Goal: Task Accomplishment & Management: Manage account settings

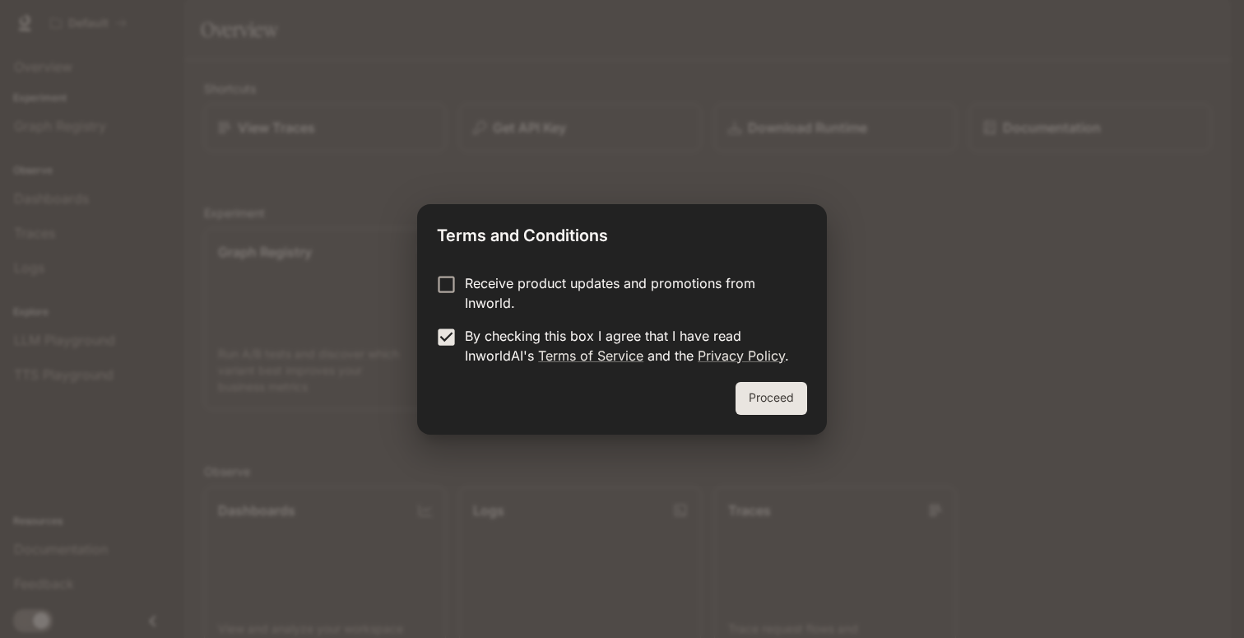
click at [787, 407] on button "Proceed" at bounding box center [772, 398] width 72 height 33
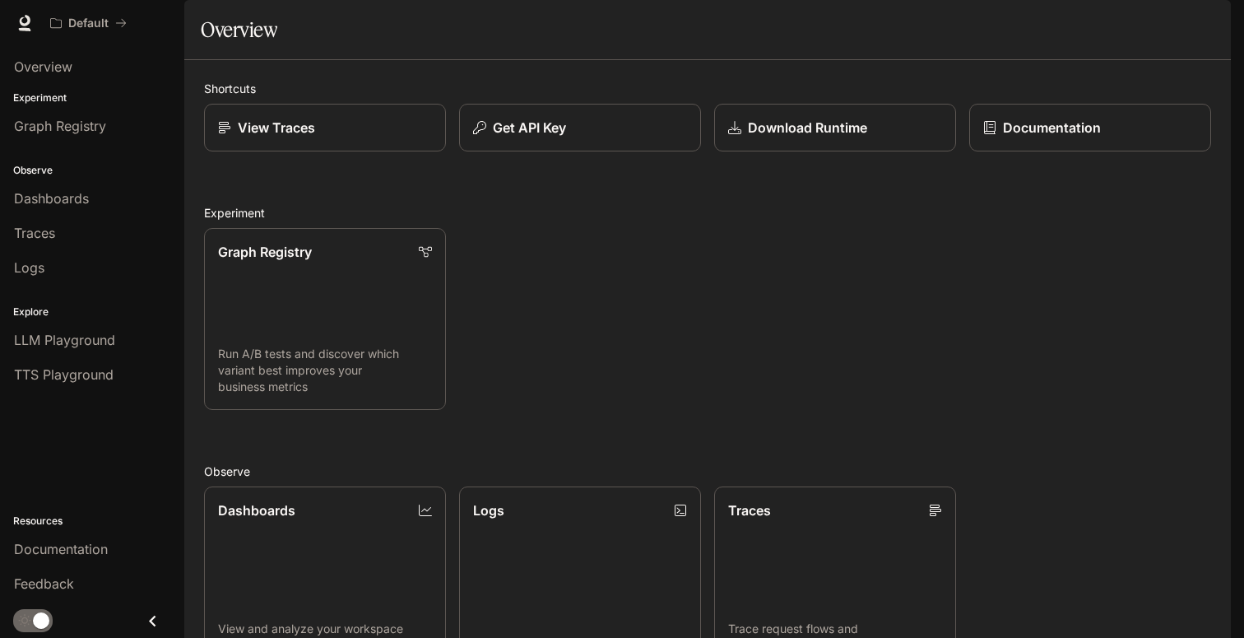
click at [1212, 14] on img "button" at bounding box center [1207, 23] width 23 height 23
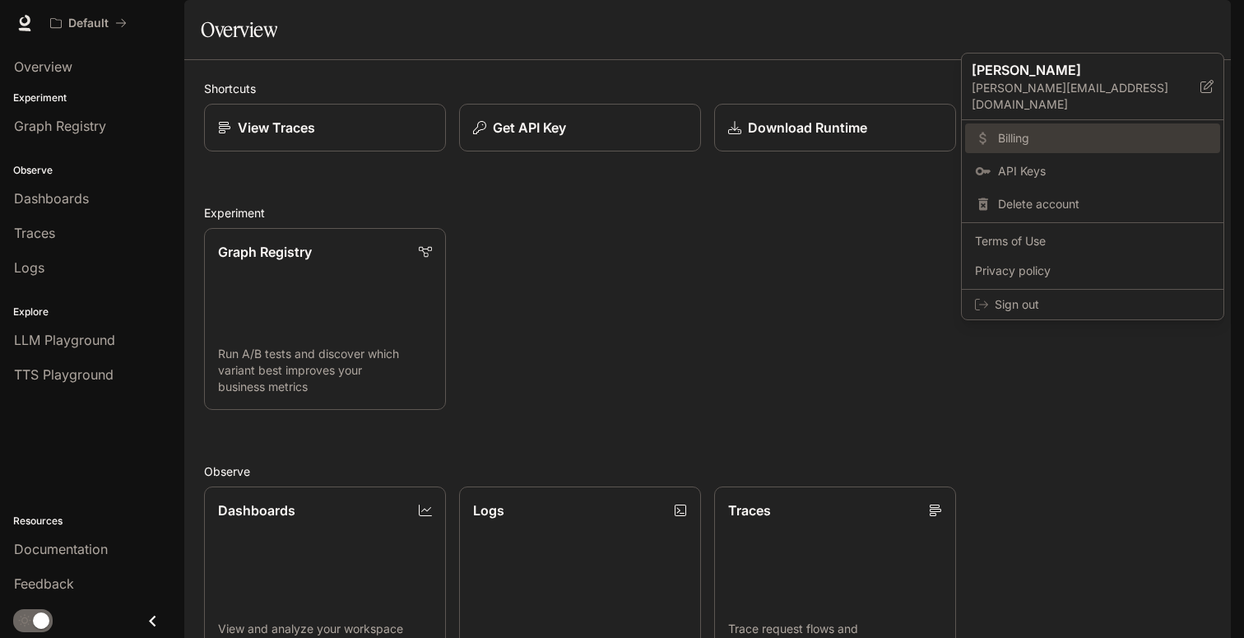
click at [1015, 130] on span "Billing" at bounding box center [1104, 138] width 212 height 16
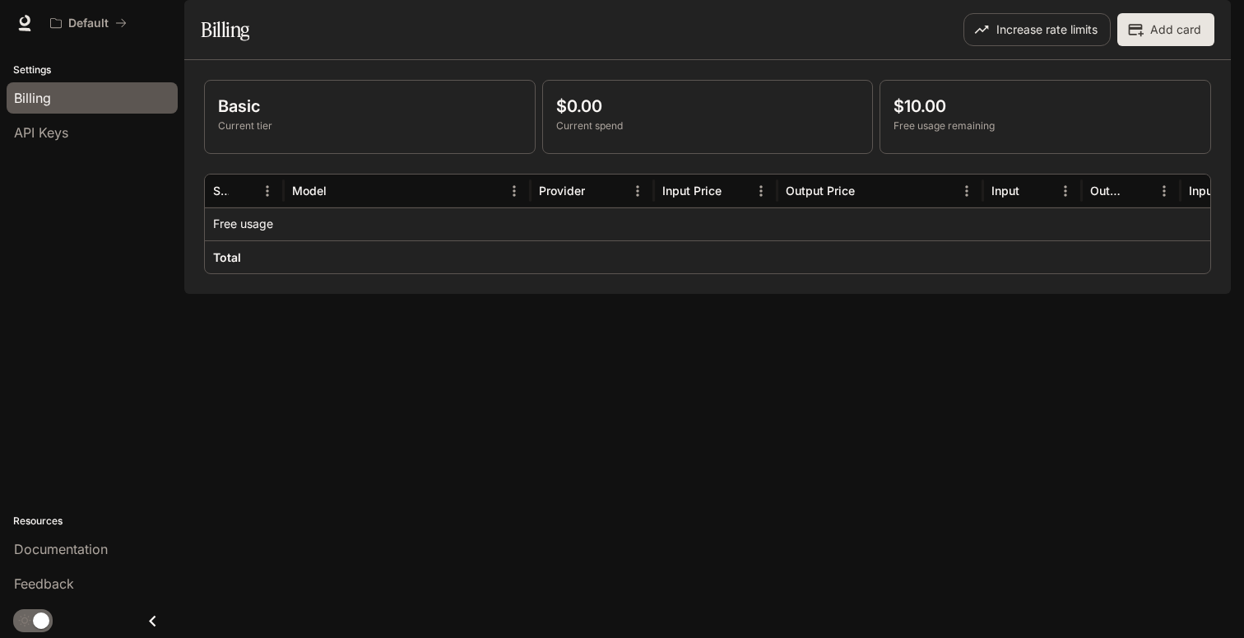
click at [309, 133] on div "Basic Current tier" at bounding box center [370, 113] width 304 height 39
click at [614, 118] on p "$0.00" at bounding box center [708, 106] width 304 height 25
click at [919, 118] on p "$10.00" at bounding box center [1046, 106] width 304 height 25
click at [1018, 46] on button "Increase rate limits" at bounding box center [1036, 29] width 147 height 33
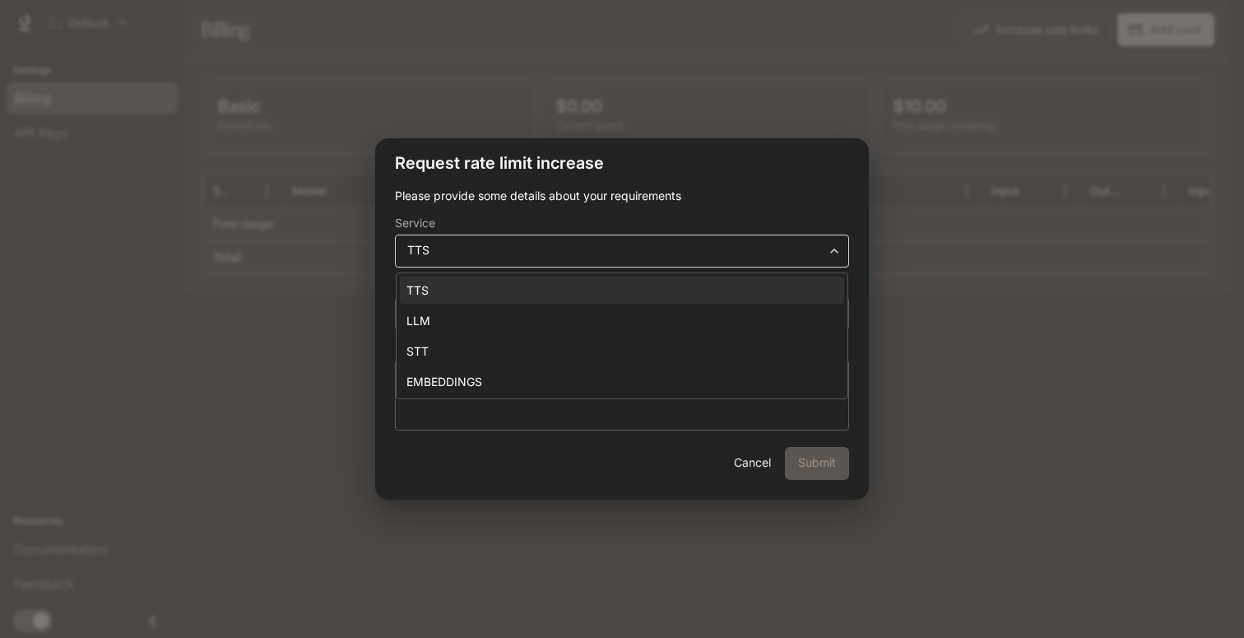
click at [498, 247] on body "**********" at bounding box center [622, 319] width 1244 height 638
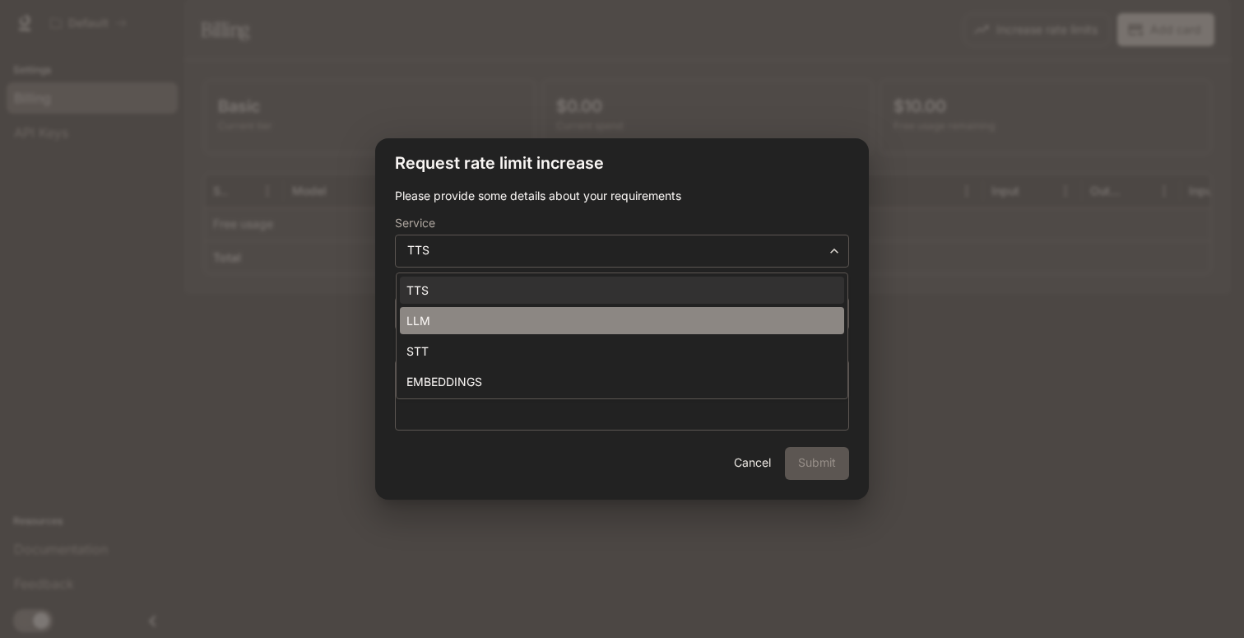
click at [448, 323] on li "LLM" at bounding box center [622, 320] width 444 height 27
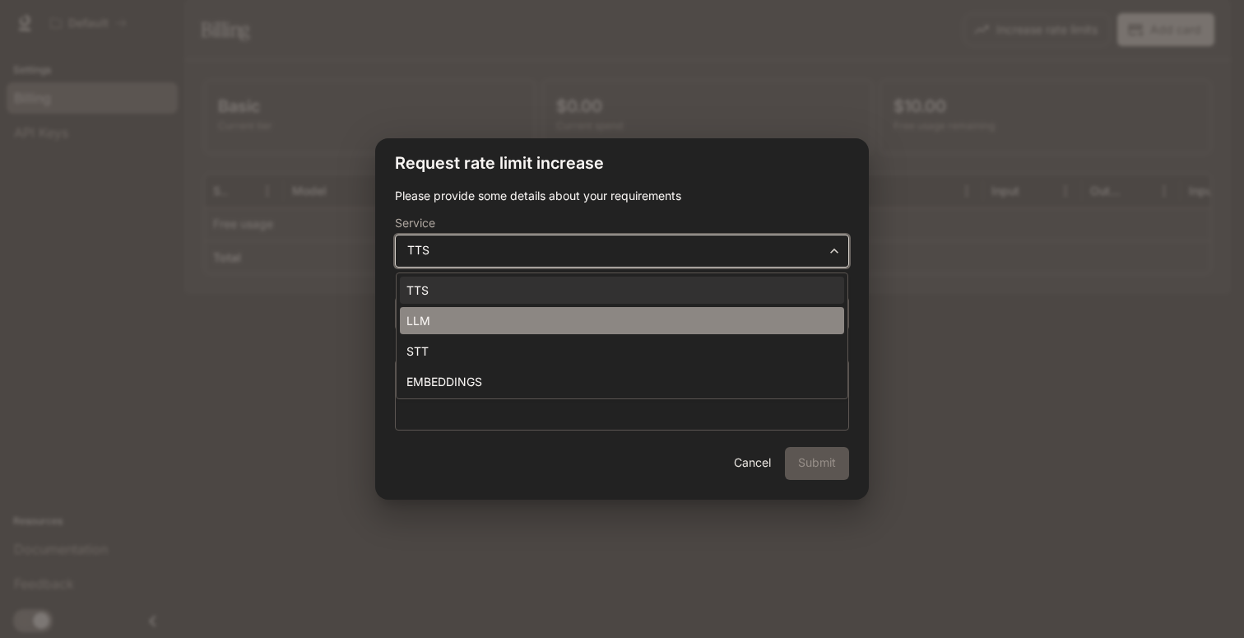
type input "**********"
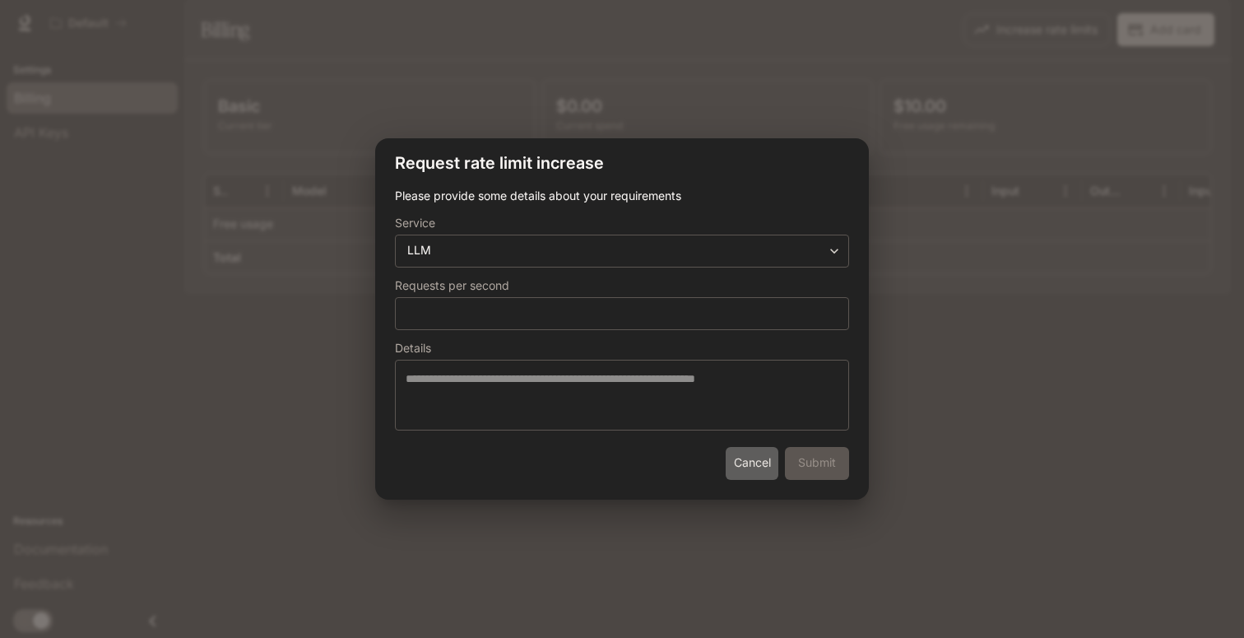
click at [738, 450] on button "Cancel" at bounding box center [752, 463] width 53 height 33
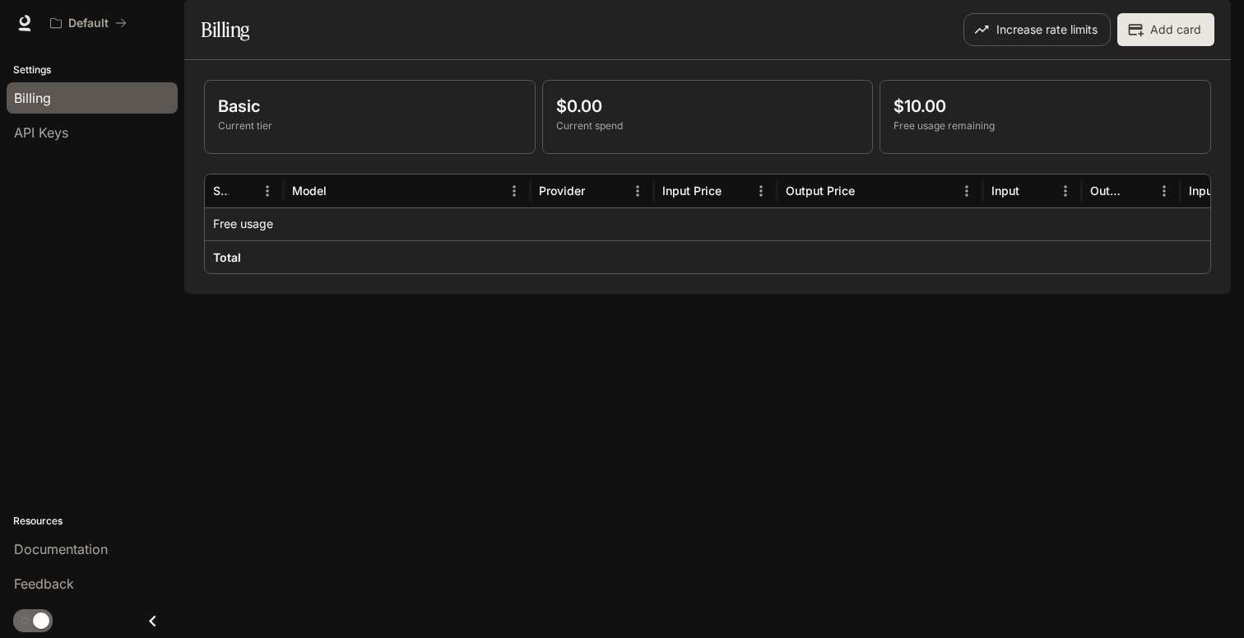
click at [508, 294] on div "Basic Current tier $0.00 Current spend $10.00 Free usage remaining Service Mode…" at bounding box center [707, 177] width 1047 height 234
click at [301, 273] on div at bounding box center [407, 256] width 247 height 33
click at [234, 240] on div "Free usage" at bounding box center [244, 224] width 63 height 32
click at [1163, 46] on button "Add card" at bounding box center [1165, 29] width 97 height 33
click at [48, 135] on span "API Keys" at bounding box center [41, 133] width 54 height 20
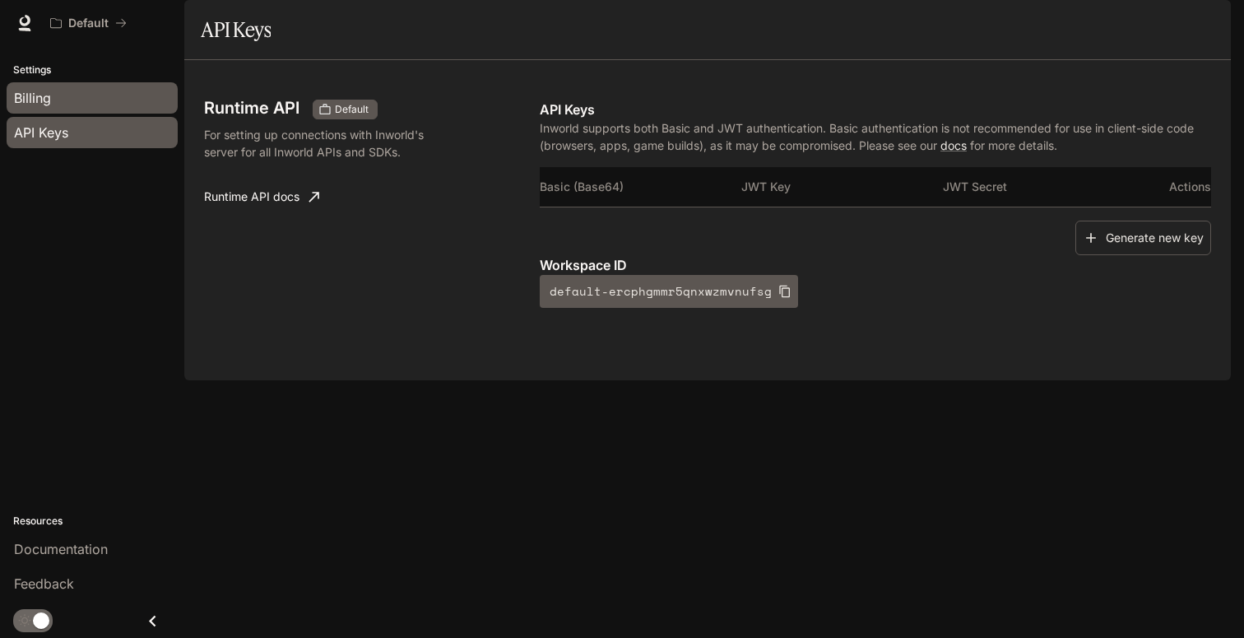
click at [32, 91] on span "Billing" at bounding box center [32, 98] width 37 height 20
